Goal: Task Accomplishment & Management: Complete application form

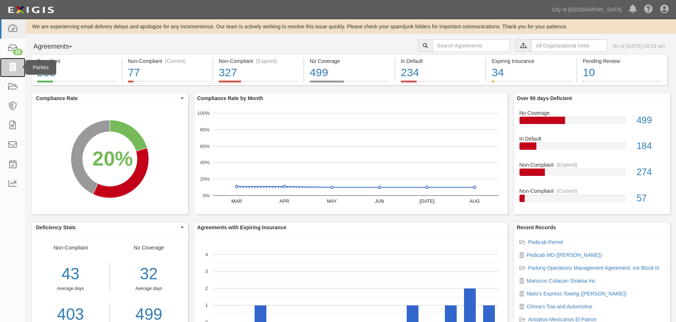
click at [12, 66] on icon at bounding box center [12, 67] width 10 height 8
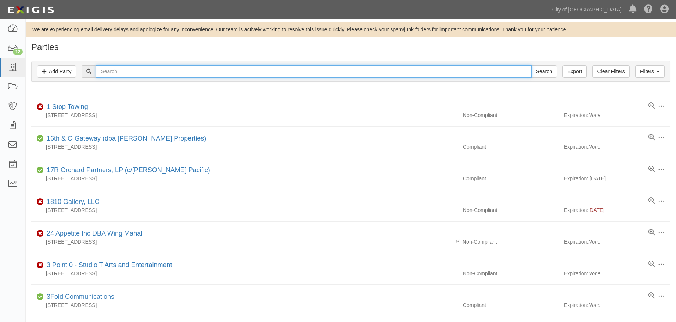
click at [182, 72] on input "text" at bounding box center [314, 71] width 436 height 12
type input "deluxe"
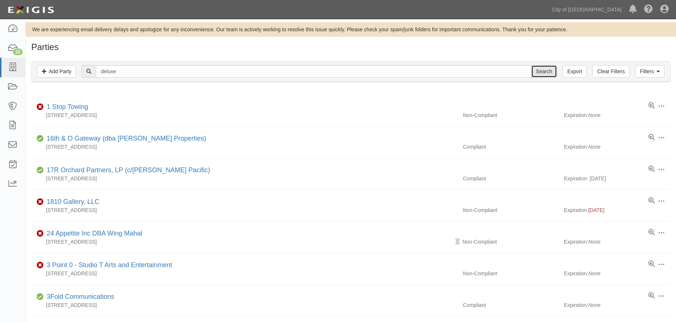
click at [547, 73] on input "Search" at bounding box center [544, 71] width 26 height 12
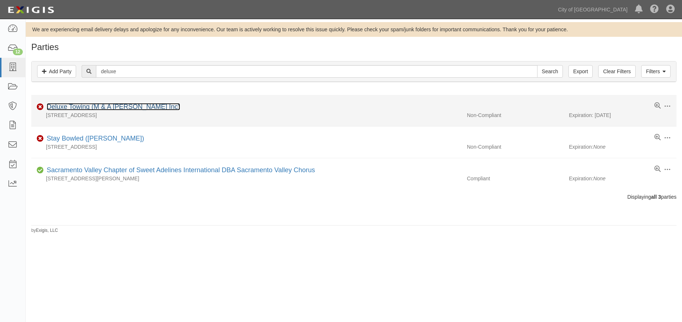
click at [127, 107] on link "Deluxe Towing (M & A [PERSON_NAME] Inc)" at bounding box center [113, 106] width 133 height 7
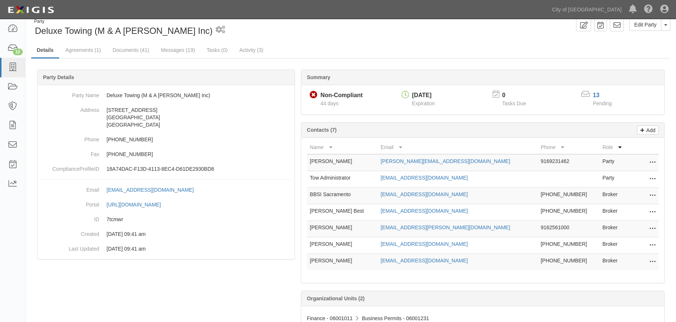
scroll to position [37, 0]
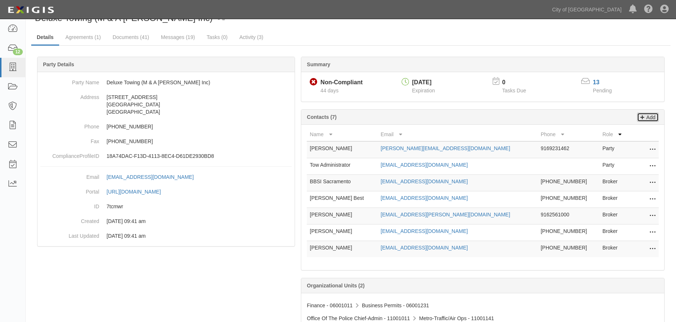
click at [649, 115] on p "Add" at bounding box center [650, 117] width 11 height 8
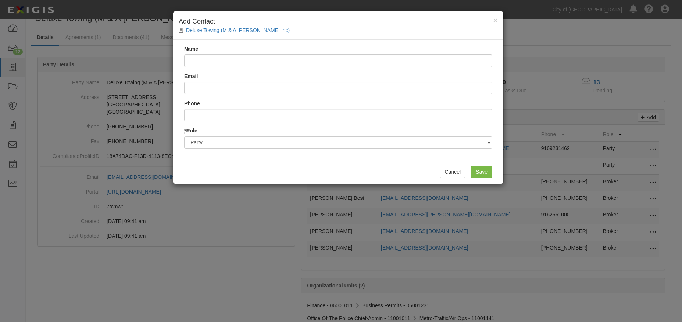
click at [268, 61] on input "Name" at bounding box center [338, 60] width 308 height 12
type input "Acrisure West Insurance Services, LLC"
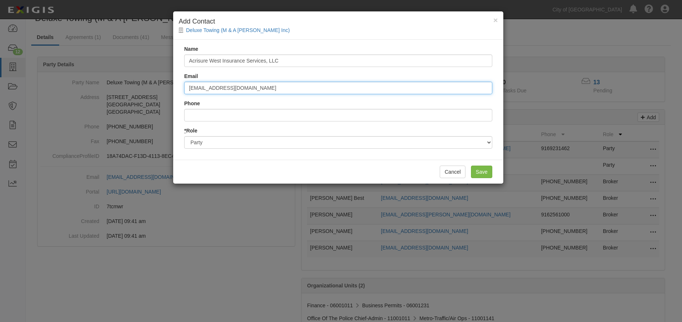
type input "westcerts@acrisure.com"
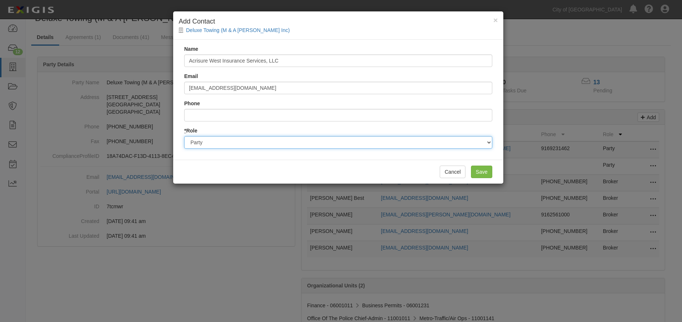
click at [486, 143] on select "Party Broker Other" at bounding box center [338, 142] width 308 height 12
select select "Broker"
click at [184, 136] on select "Party Broker Other" at bounding box center [338, 142] width 308 height 12
click at [482, 172] on input "Save" at bounding box center [481, 171] width 21 height 12
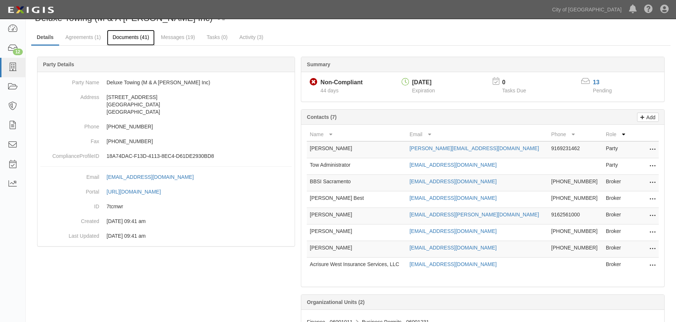
click at [131, 38] on link "Documents (41)" at bounding box center [131, 38] width 48 height 16
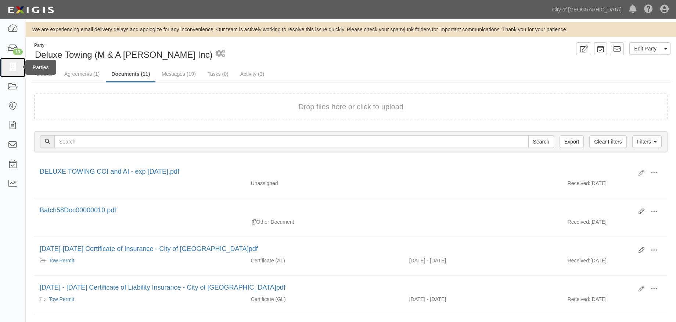
click at [13, 66] on icon at bounding box center [12, 67] width 10 height 8
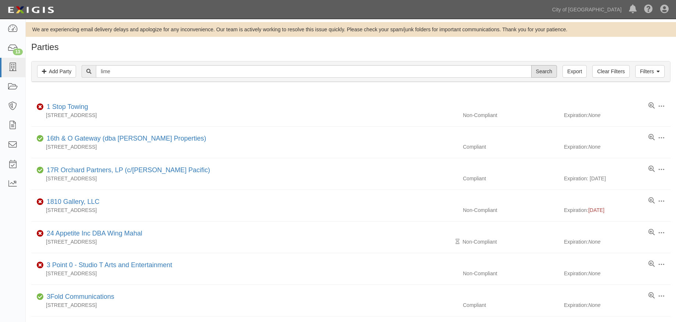
type input "lime"
click at [546, 73] on input "Search" at bounding box center [544, 71] width 26 height 12
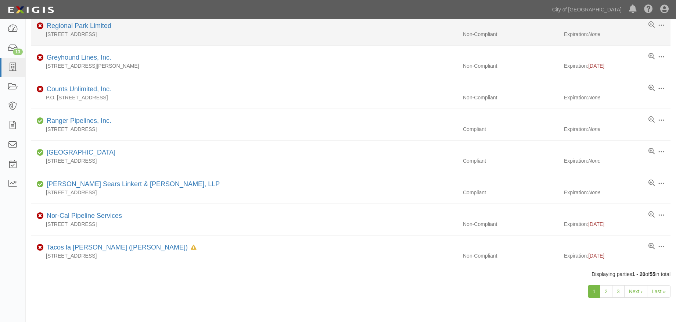
scroll to position [470, 0]
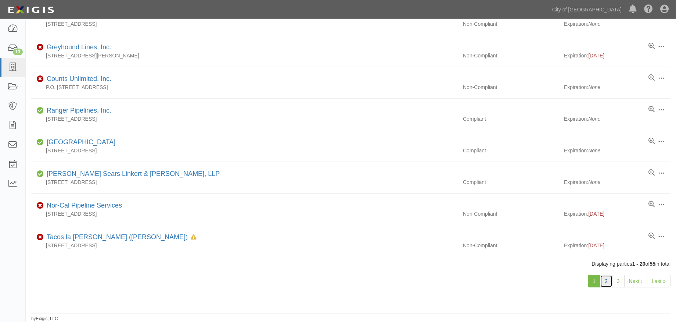
click at [606, 285] on link "2" at bounding box center [606, 281] width 12 height 12
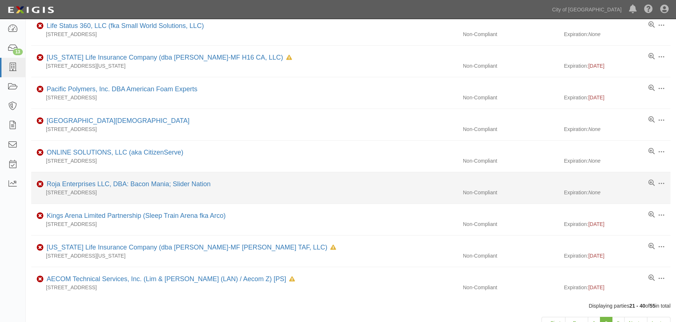
scroll to position [441, 0]
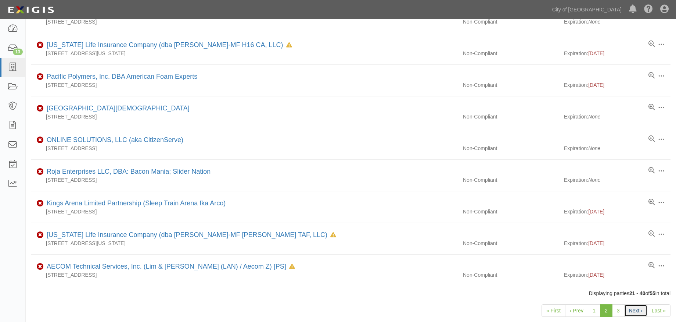
click at [636, 310] on link "Next ›" at bounding box center [635, 310] width 23 height 12
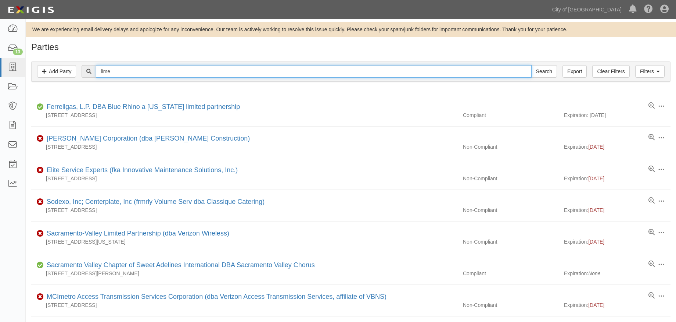
click at [181, 70] on input "lime" at bounding box center [314, 71] width 436 height 12
type input "l"
type input "bird"
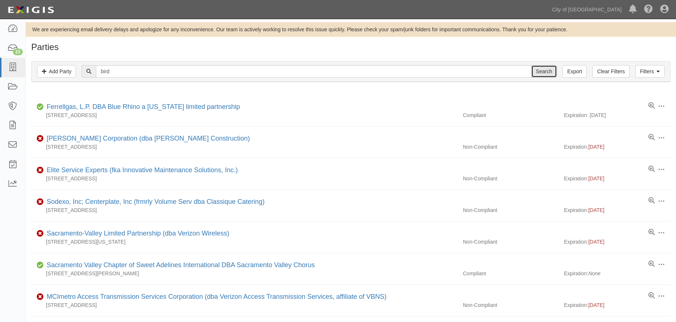
click at [545, 71] on input "Search" at bounding box center [544, 71] width 26 height 12
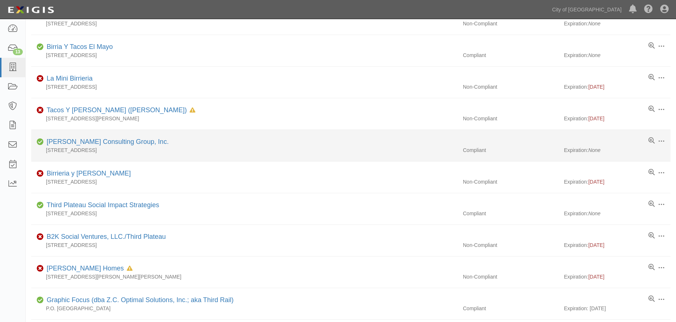
scroll to position [76, 0]
